Goal: Find specific page/section

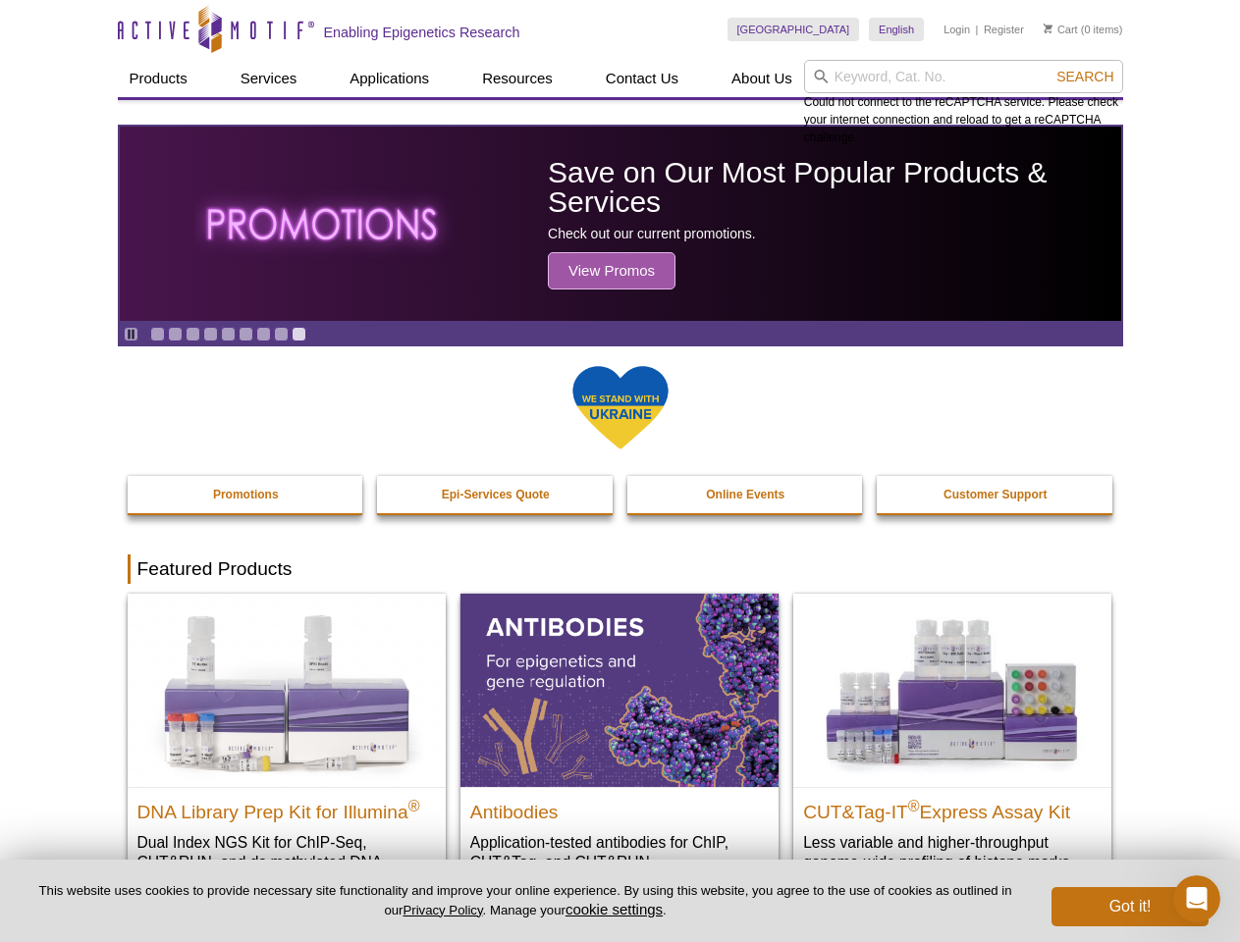
click at [963, 77] on input "search" at bounding box center [963, 76] width 319 height 33
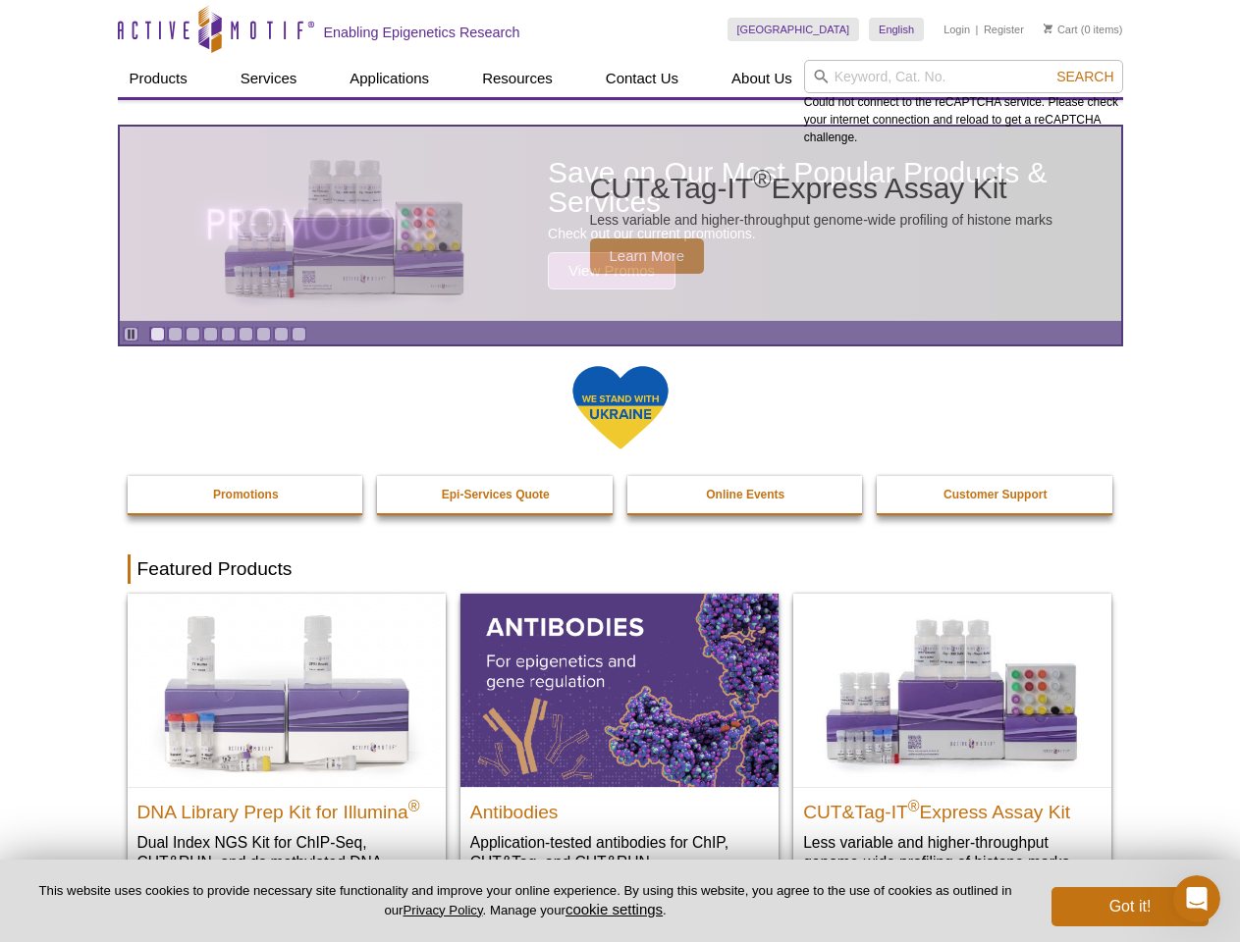
click at [1085, 77] on span "Search" at bounding box center [1084, 77] width 57 height 16
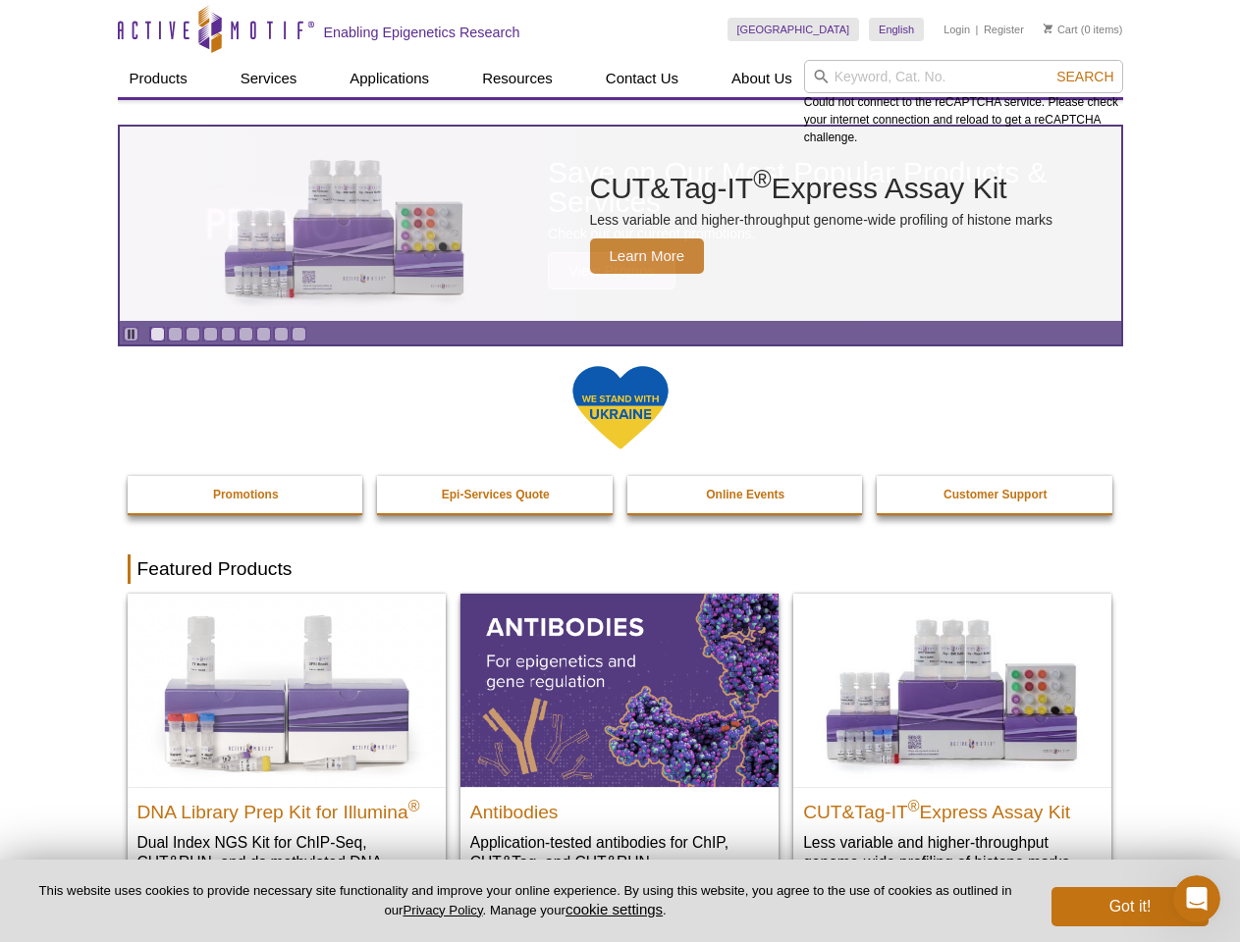
click at [131, 334] on icon "Pause" at bounding box center [131, 334] width 13 height 13
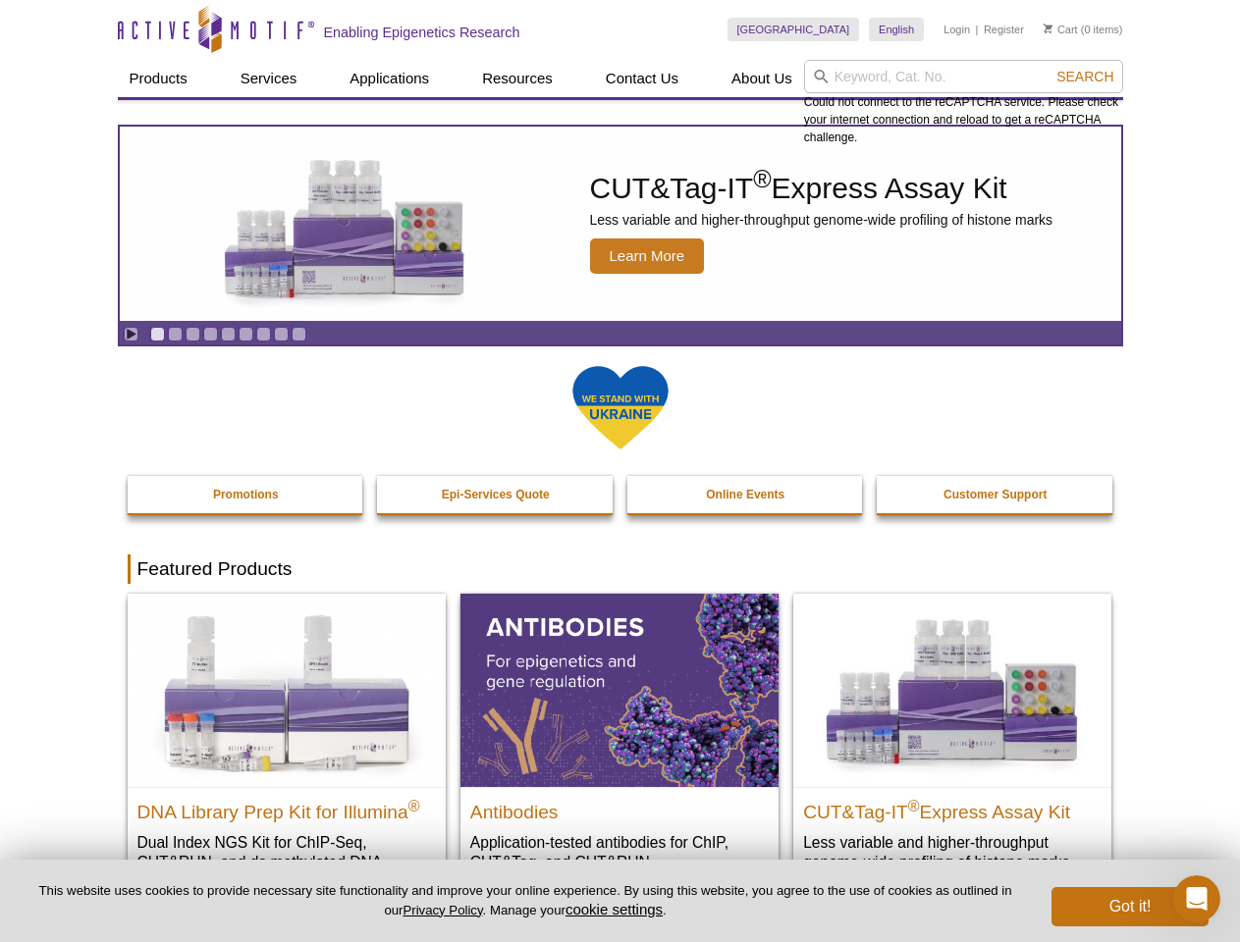
click at [157, 334] on link "Go to slide 1" at bounding box center [157, 334] width 15 height 15
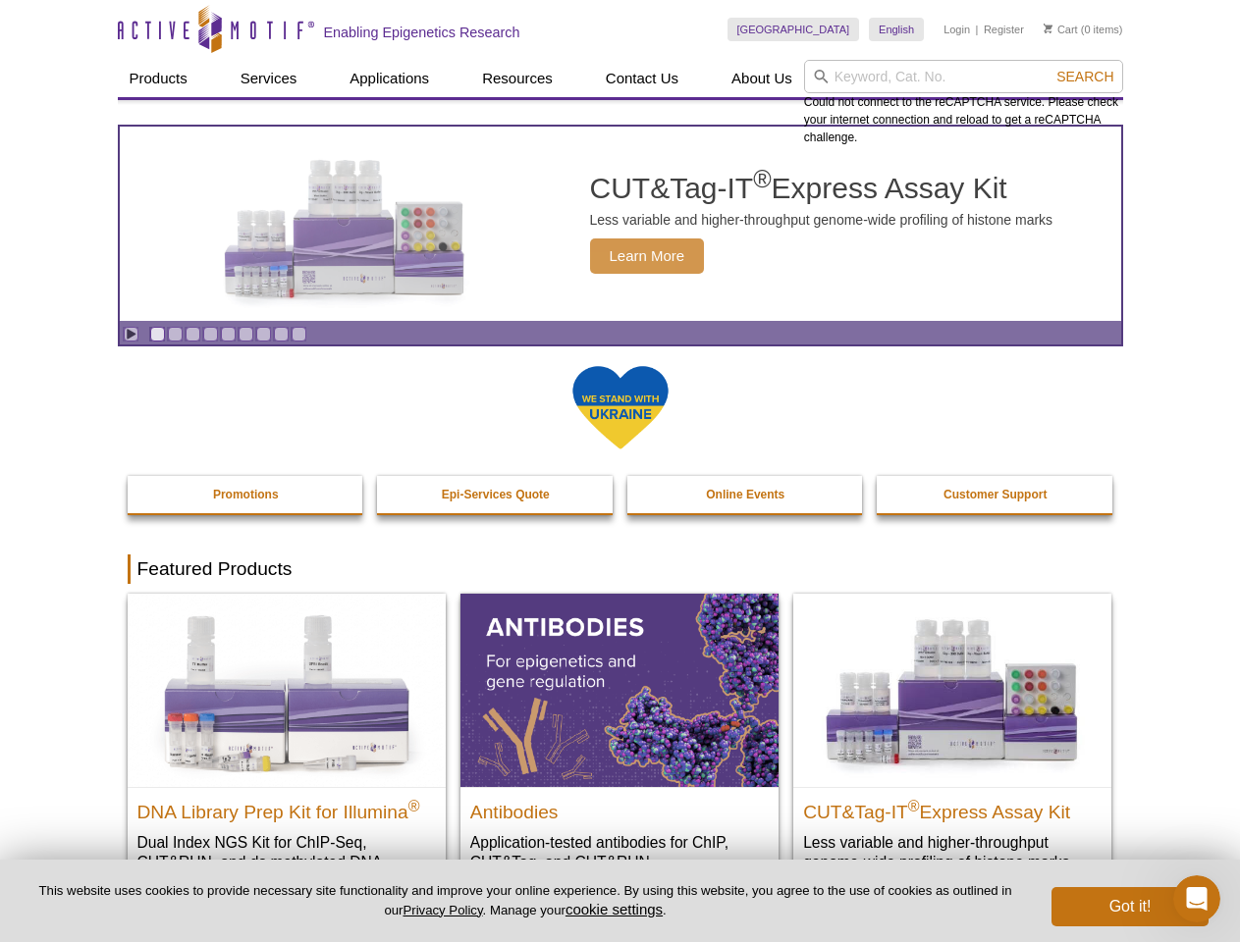
click at [175, 334] on link "Go to slide 2" at bounding box center [175, 334] width 15 height 15
click at [192, 334] on link "Go to slide 3" at bounding box center [193, 334] width 15 height 15
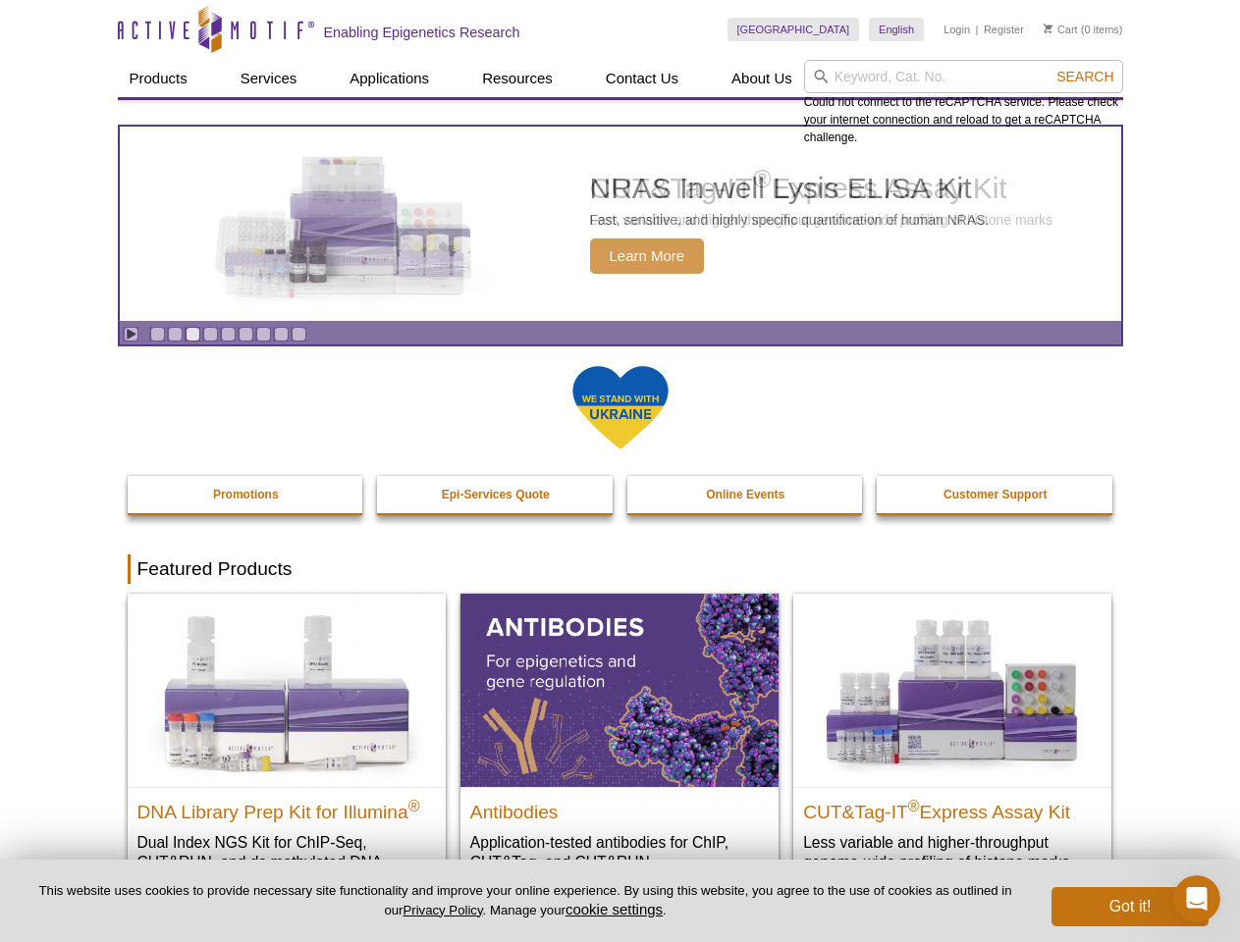
click at [210, 334] on link "Go to slide 4" at bounding box center [210, 334] width 15 height 15
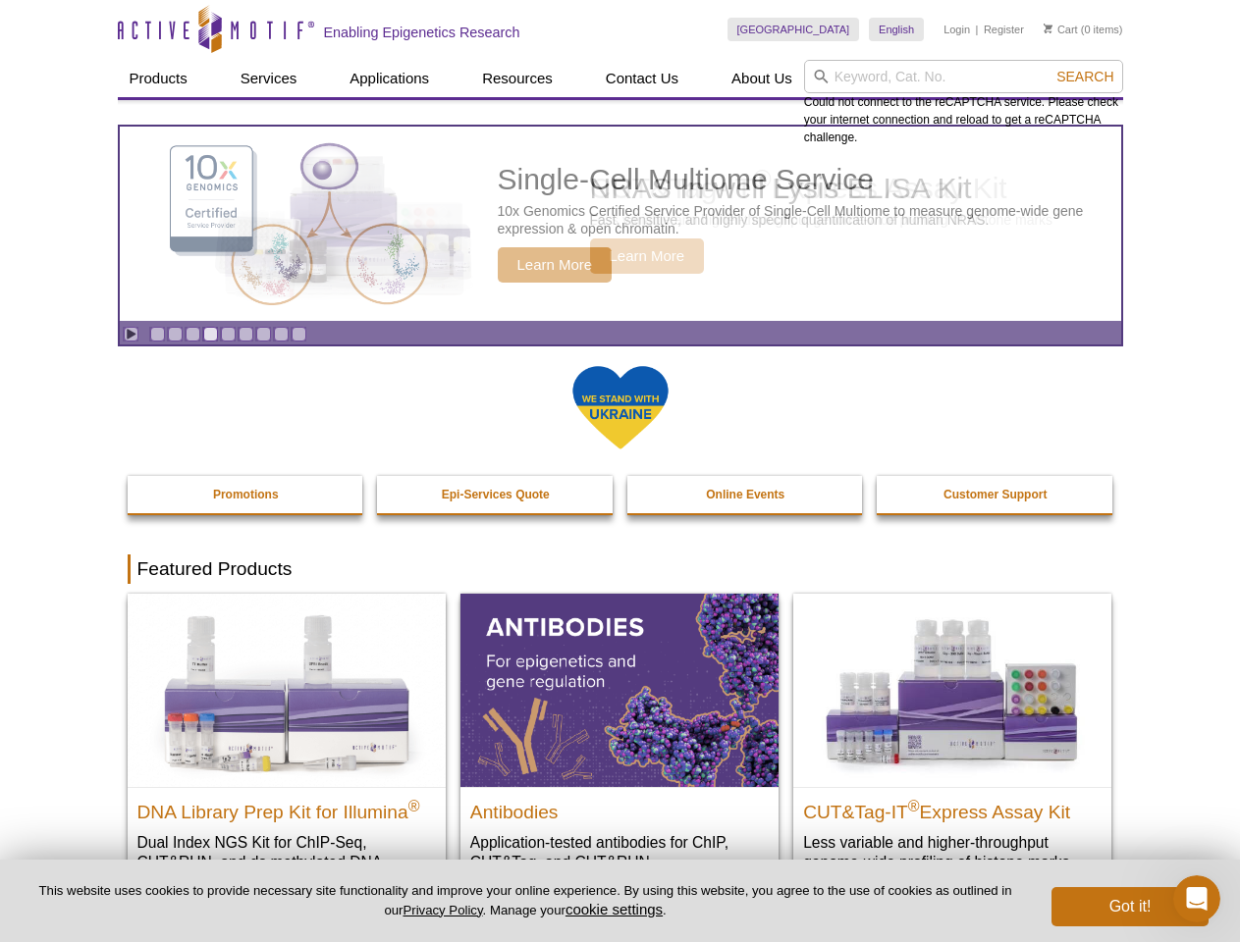
click at [228, 334] on link "Go to slide 5" at bounding box center [228, 334] width 15 height 15
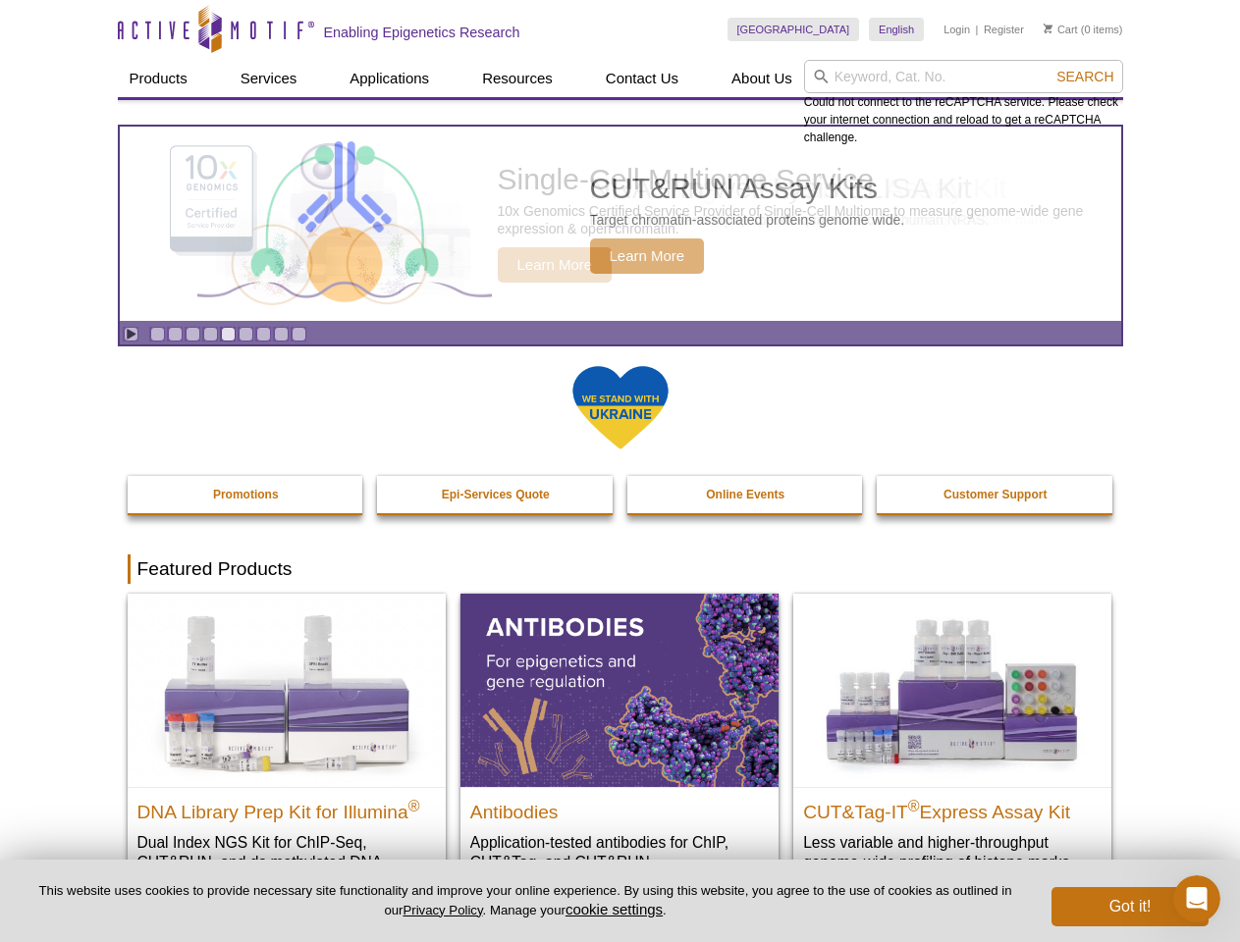
click at [245, 334] on link "Go to slide 6" at bounding box center [246, 334] width 15 height 15
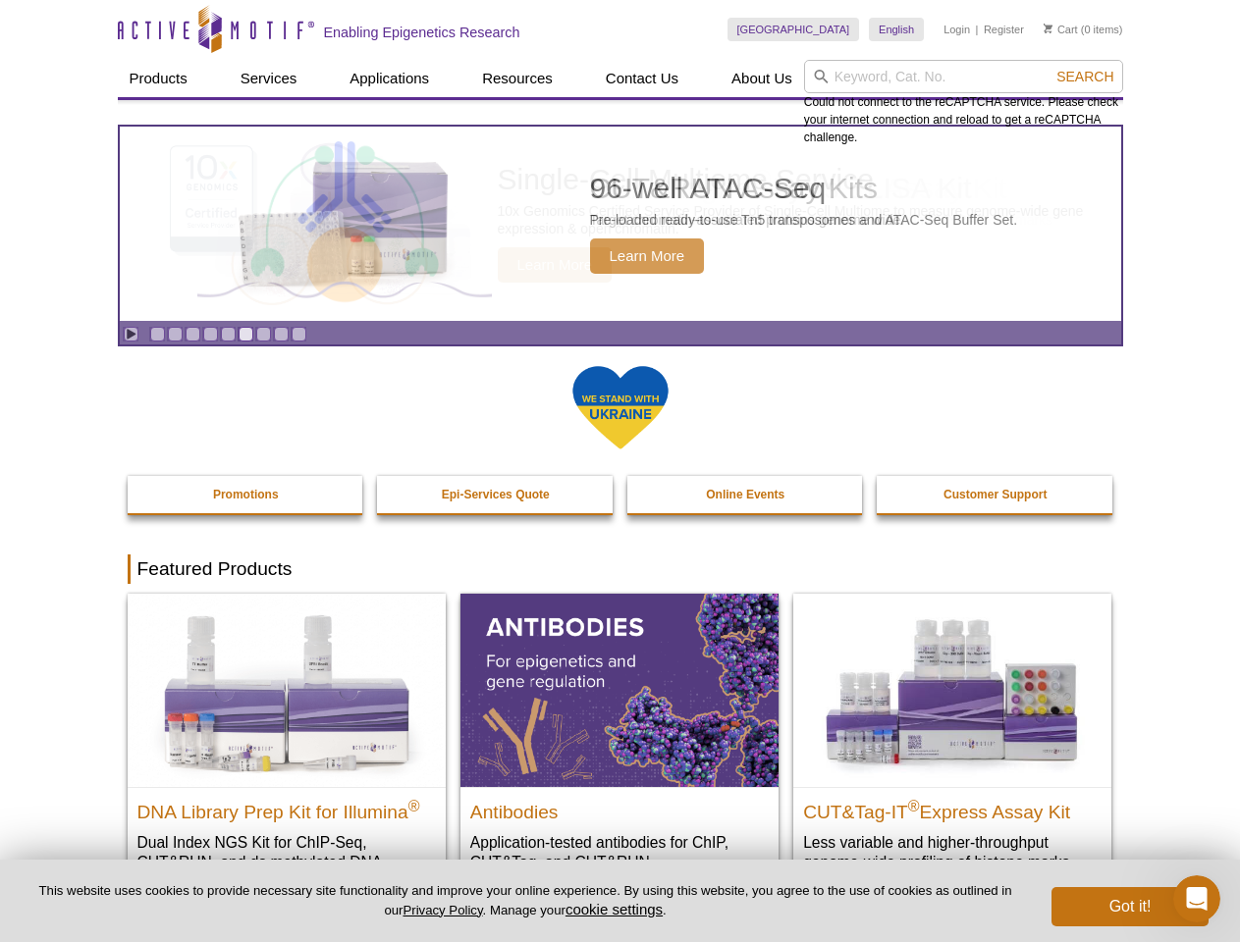
click at [263, 334] on link "Go to slide 7" at bounding box center [263, 334] width 15 height 15
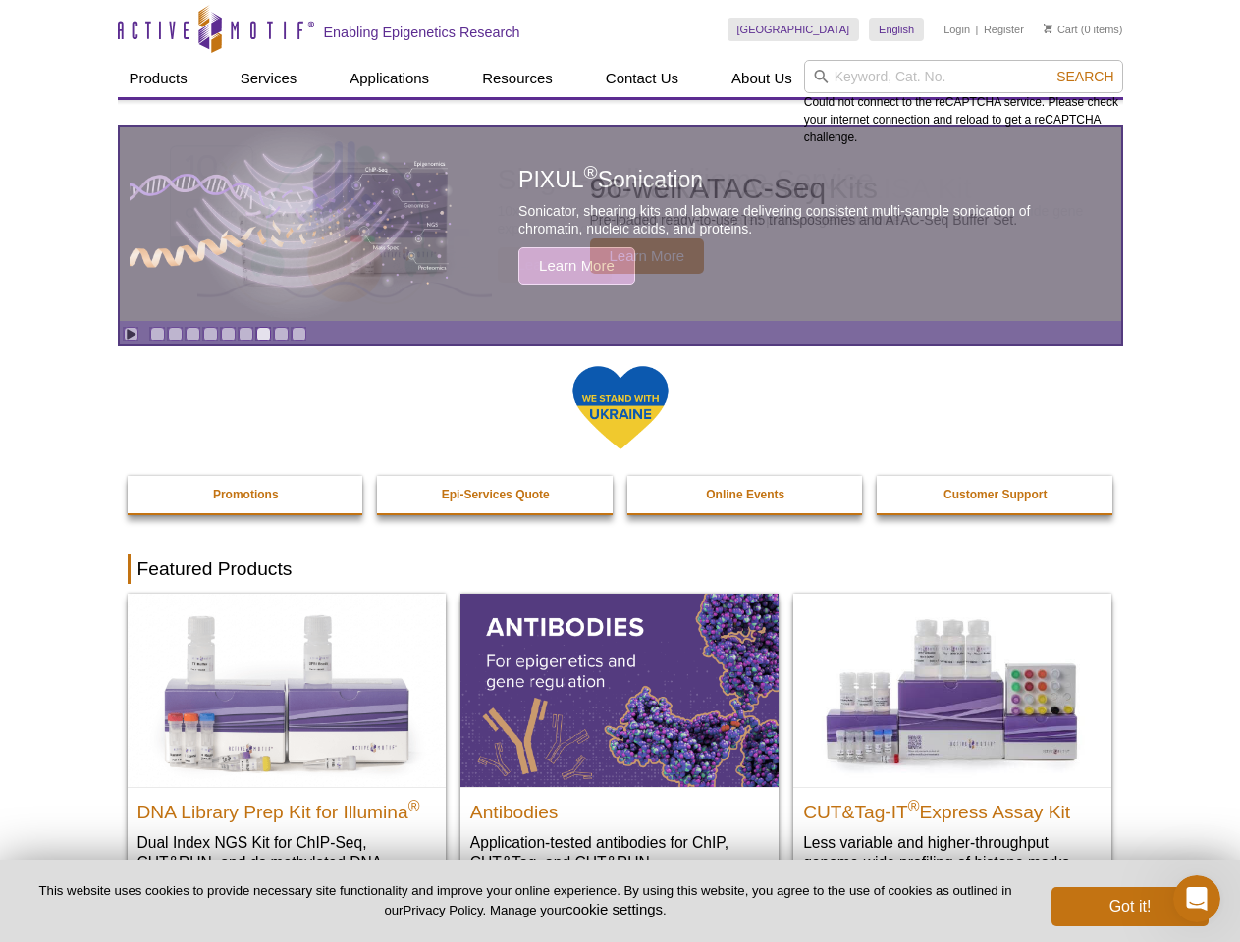
click at [1085, 77] on span "Search" at bounding box center [1084, 77] width 57 height 16
